Goal: Check status: Check status

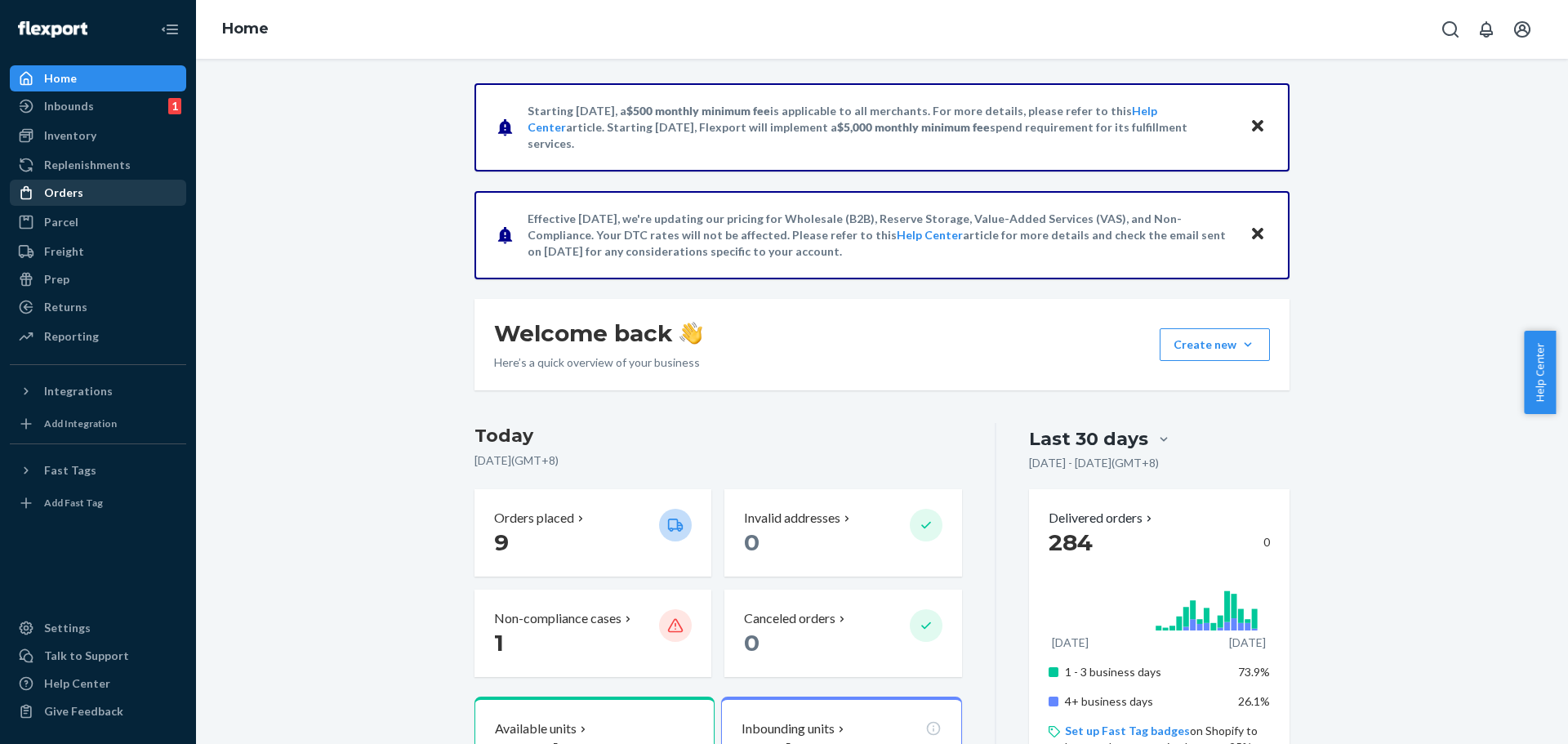
click at [86, 190] on div "Orders" at bounding box center [98, 193] width 173 height 23
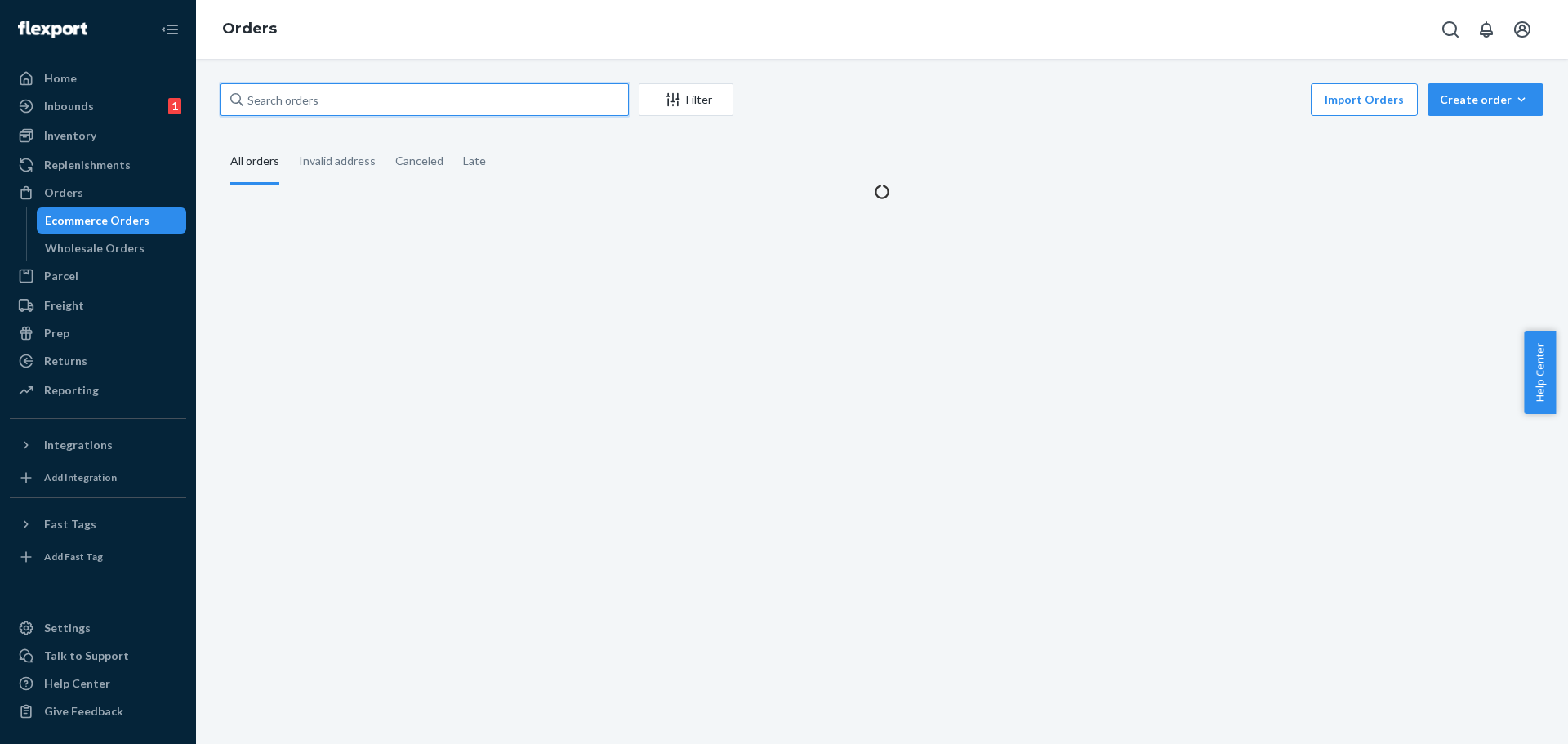
click at [283, 95] on input "text" at bounding box center [424, 99] width 408 height 33
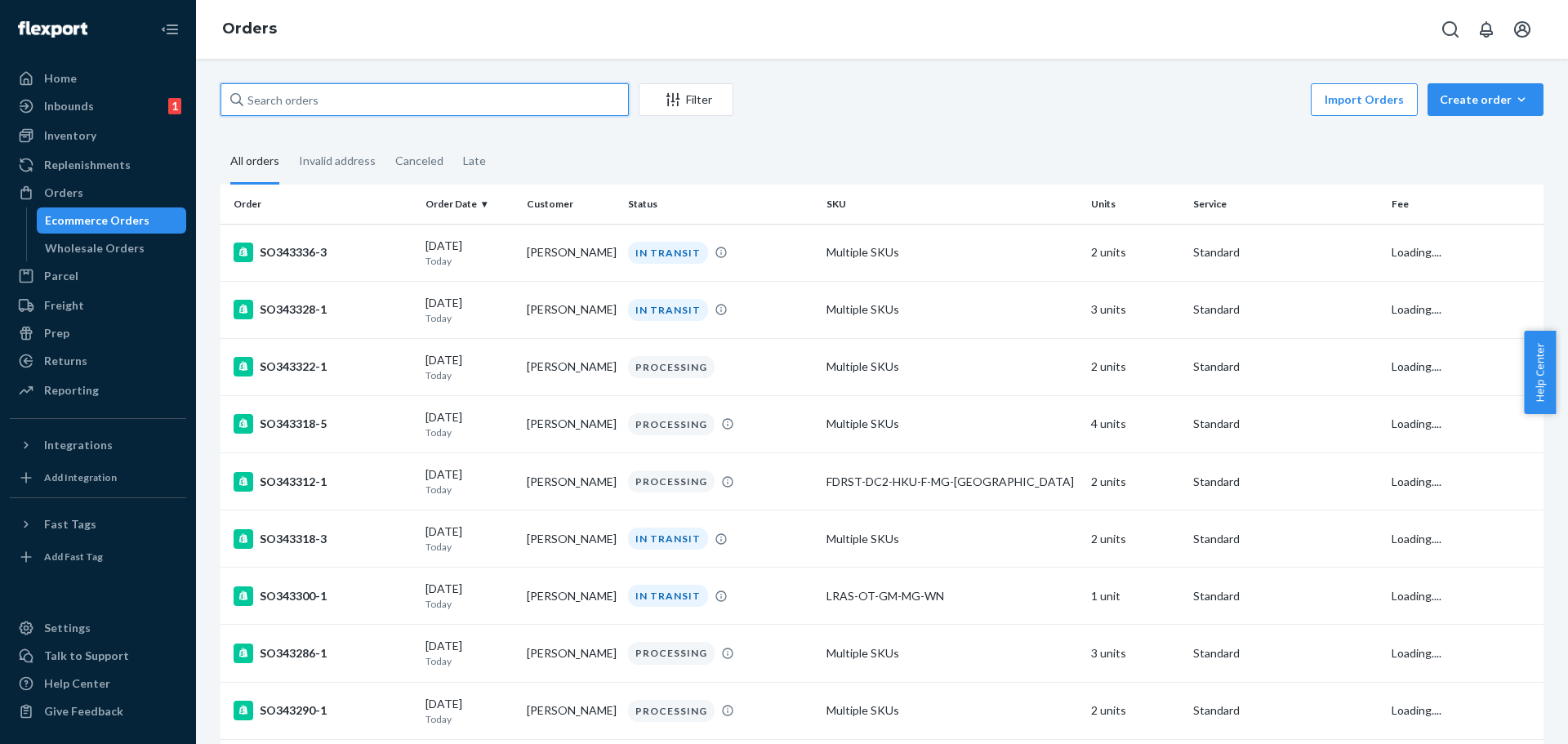
paste input "136986022"
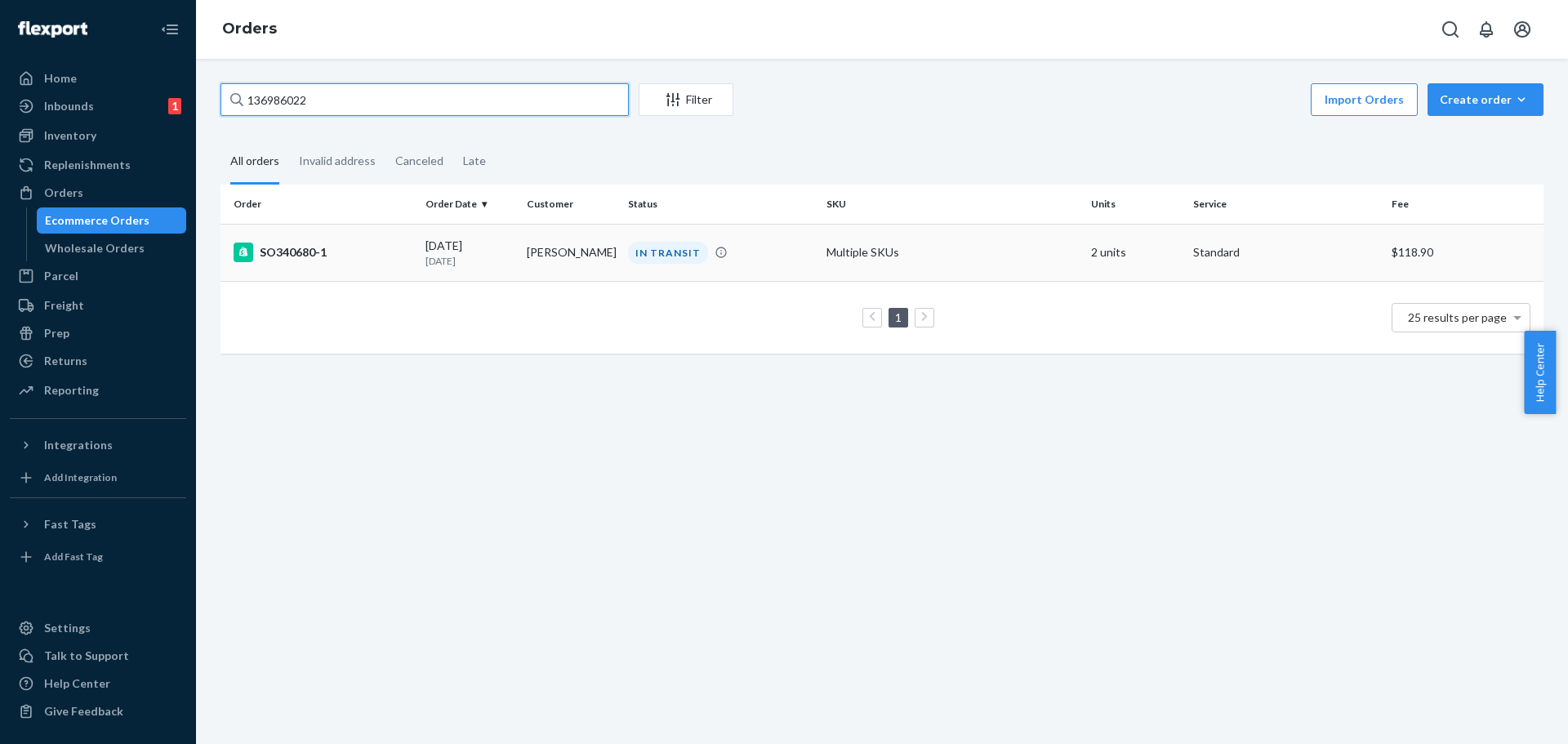
type input "136986022"
click at [563, 259] on td "[PERSON_NAME]" at bounding box center [570, 252] width 101 height 57
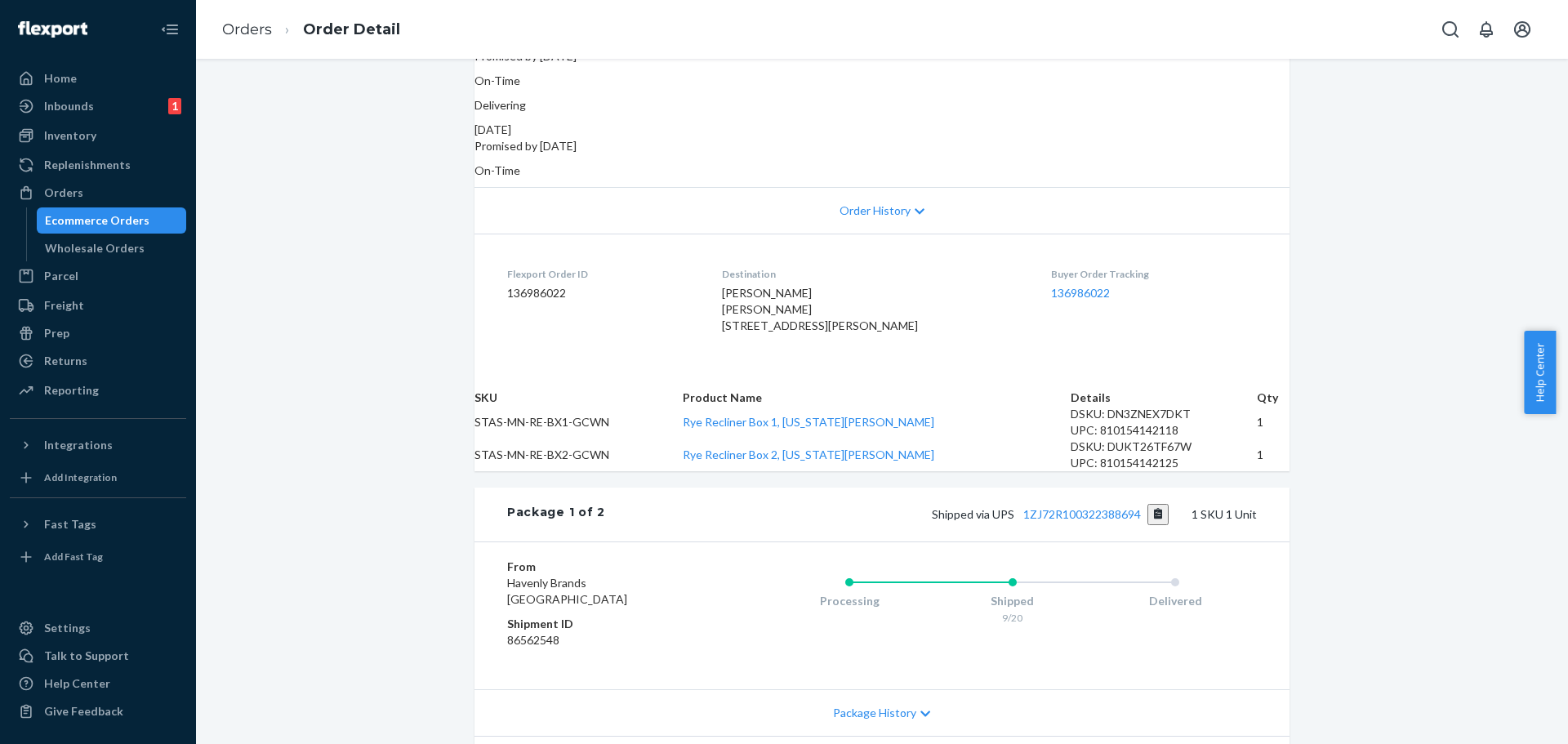
scroll to position [326, 0]
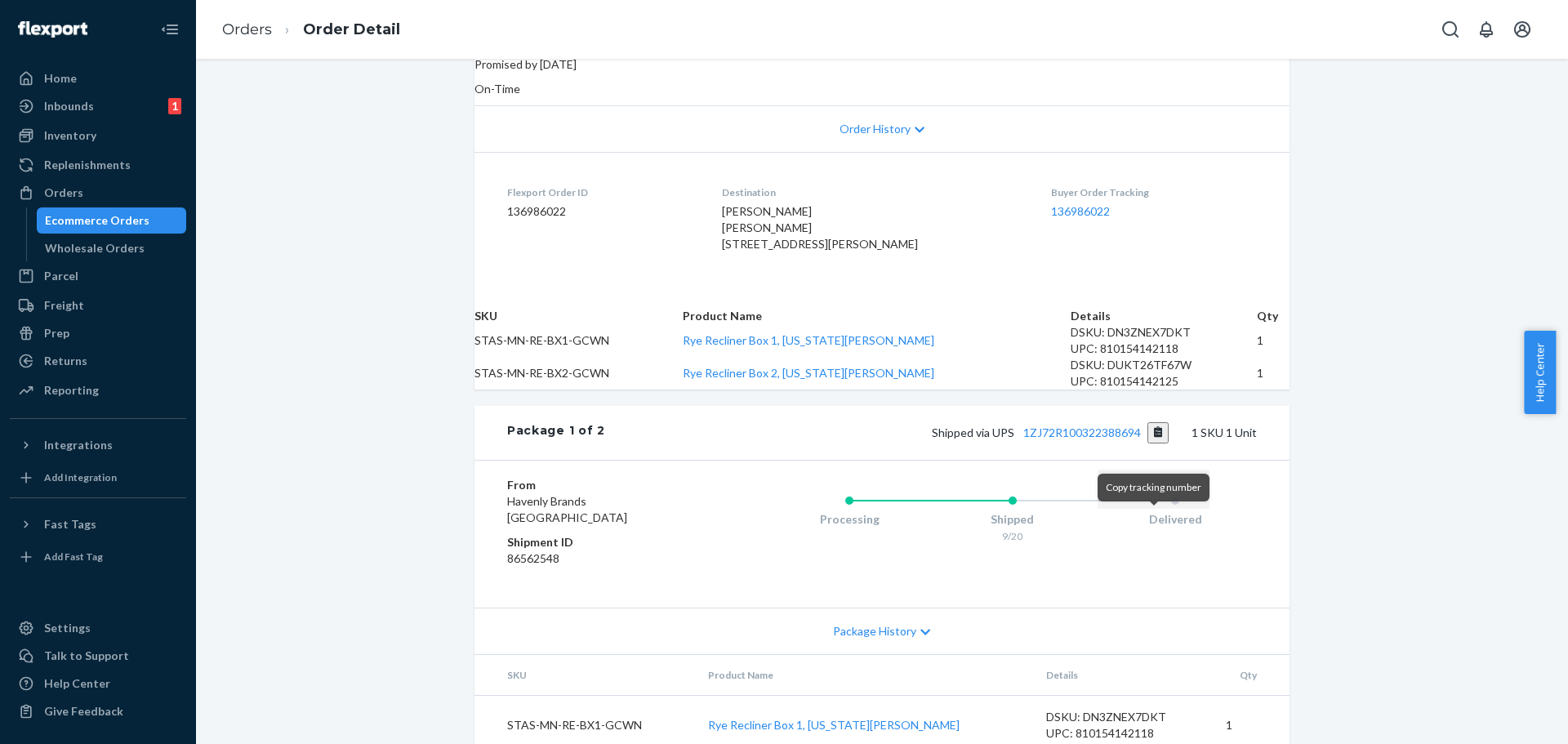
click at [1151, 443] on button "Copy tracking number" at bounding box center [1159, 432] width 22 height 21
